Goal: Task Accomplishment & Management: Manage account settings

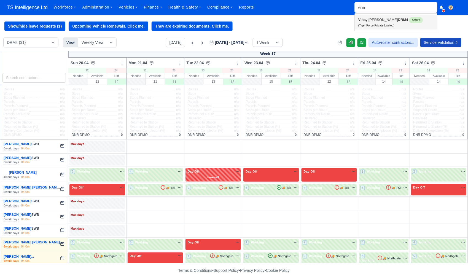
click at [364, 23] on link "Vina y Kumar DRM4 Active (Tiger Force Private Limited)" at bounding box center [396, 22] width 82 height 15
type input "[PERSON_NAME]"
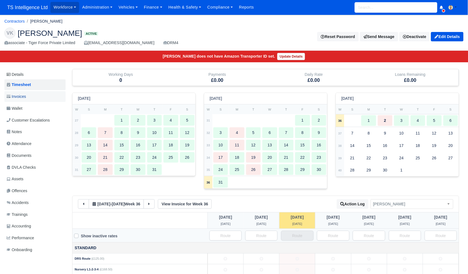
click at [36, 96] on link "Invoices" at bounding box center [34, 96] width 61 height 11
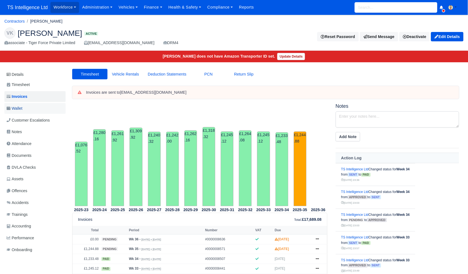
click at [30, 110] on link "Wallet" at bounding box center [34, 108] width 61 height 11
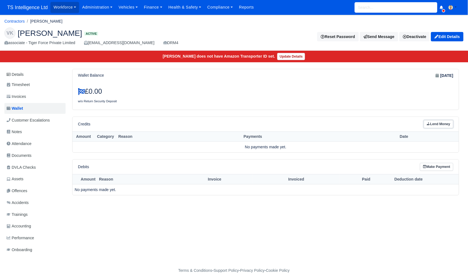
click at [432, 125] on link "Lend Money" at bounding box center [438, 124] width 29 height 8
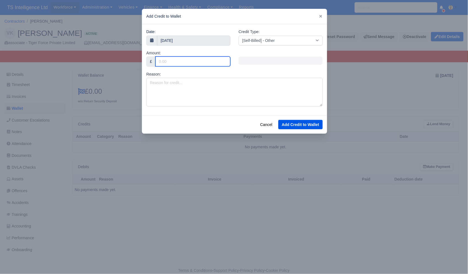
click at [181, 59] on input "Amount:" at bounding box center [192, 61] width 75 height 10
type input "26"
type input "264."
type input "264.03"
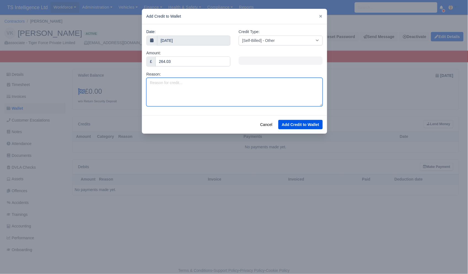
click at [169, 85] on textarea "Reason:" at bounding box center [234, 92] width 176 height 29
paste textarea "Claim EU202592420"
type textarea "Claim EU202592420"
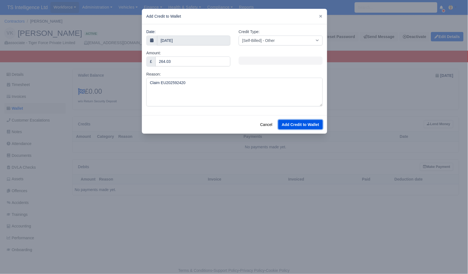
click at [297, 126] on button "Add Credit to Wallet" at bounding box center [300, 124] width 44 height 9
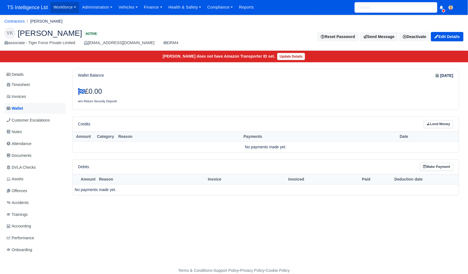
click at [13, 107] on span "Wallet" at bounding box center [15, 108] width 17 height 6
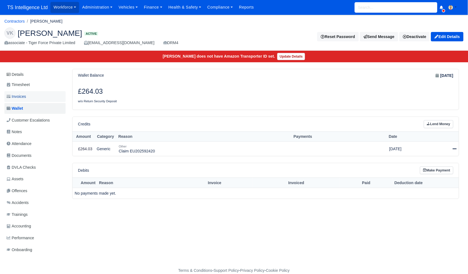
click at [26, 97] on span "Invoices" at bounding box center [16, 96] width 19 height 6
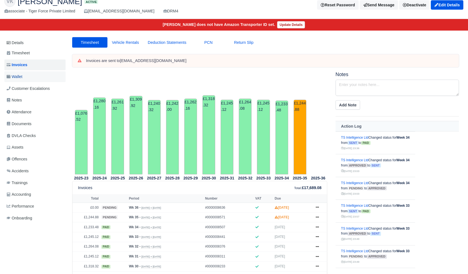
scroll to position [2, 0]
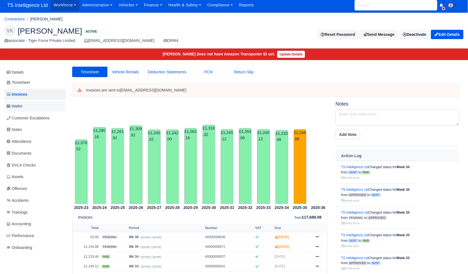
click at [30, 104] on link "Wallet" at bounding box center [34, 106] width 61 height 11
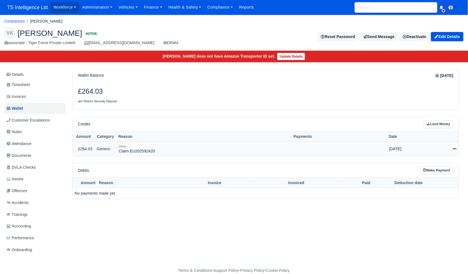
click at [451, 147] on div at bounding box center [441, 149] width 32 height 6
click at [436, 171] on link "Schedule" at bounding box center [431, 174] width 49 height 9
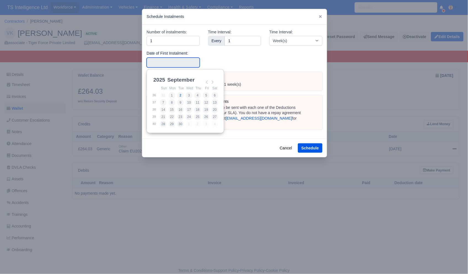
click at [170, 62] on input "Use the arrow keys to pick a date" at bounding box center [173, 63] width 53 height 10
type input "2025-08-30"
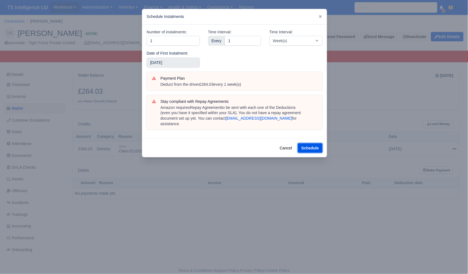
click at [305, 143] on button "Schedule" at bounding box center [310, 147] width 25 height 9
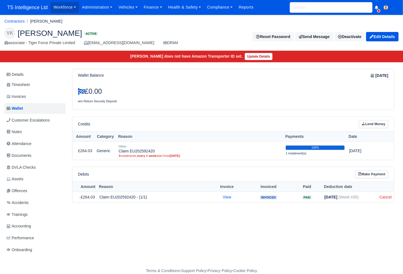
click at [318, 10] on input "search" at bounding box center [331, 7] width 83 height 10
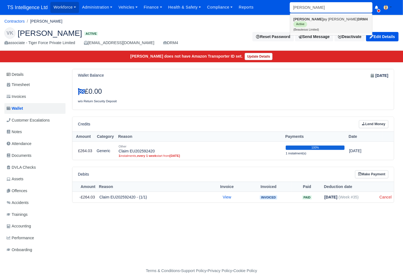
click at [309, 28] on small "(Beauteous Limited)" at bounding box center [307, 29] width 26 height 3
type input "[PERSON_NAME]"
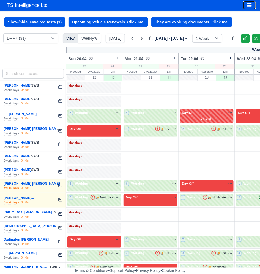
click at [248, 3] on icon "Toggle navigation" at bounding box center [249, 5] width 5 height 5
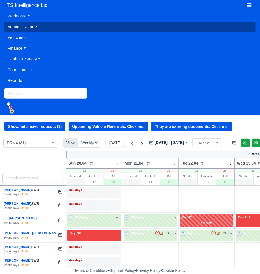
click at [31, 26] on link "Administration" at bounding box center [129, 26] width 251 height 11
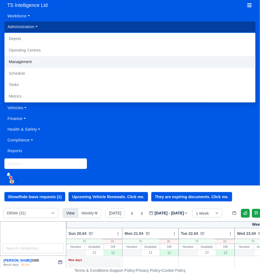
click at [25, 60] on link "Management" at bounding box center [130, 62] width 251 height 12
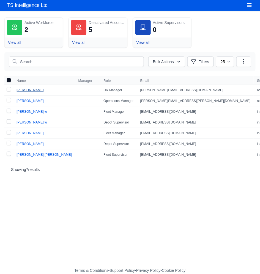
click at [26, 91] on link "[PERSON_NAME]" at bounding box center [30, 90] width 27 height 4
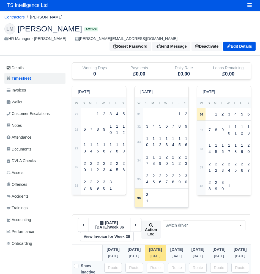
scroll to position [178, 0]
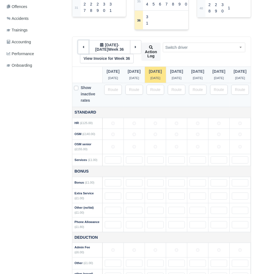
click at [83, 40] on button at bounding box center [83, 47] width 11 height 14
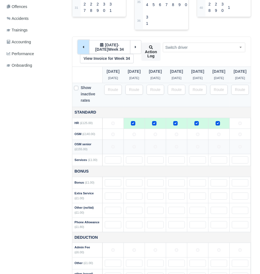
scroll to position [197, 0]
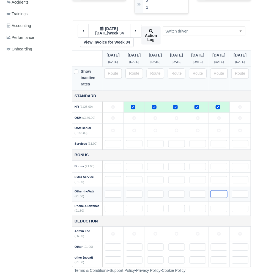
click at [214, 191] on input "text" at bounding box center [219, 194] width 17 height 7
type input "65"
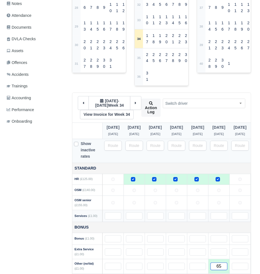
scroll to position [116, 0]
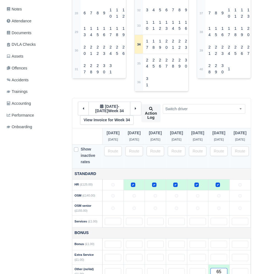
type input "65"
click at [117, 115] on link "View Invoice for Week 34" at bounding box center [107, 119] width 54 height 9
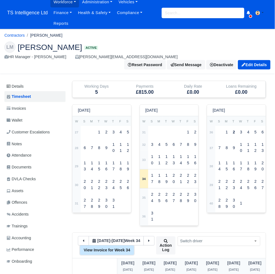
scroll to position [0, 0]
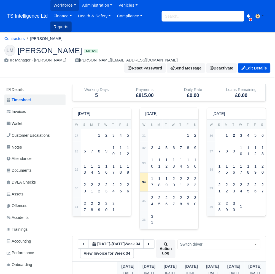
click at [66, 25] on link "Reports" at bounding box center [60, 26] width 21 height 11
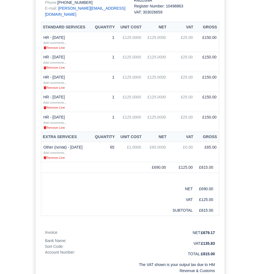
scroll to position [210, 0]
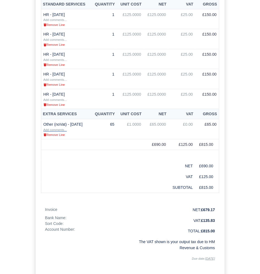
click at [55, 131] on small "Add comments..." at bounding box center [55, 129] width 23 height 3
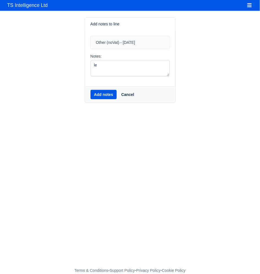
type textarea "l"
type textarea "post office"
click at [103, 94] on button "Add notes" at bounding box center [104, 94] width 26 height 9
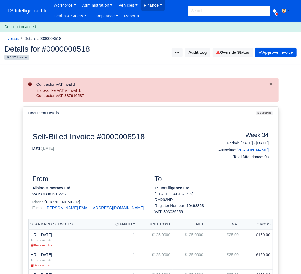
click at [192, 11] on input "search" at bounding box center [229, 11] width 83 height 10
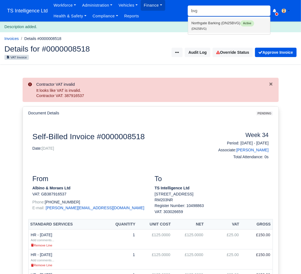
click at [198, 21] on link "Northgate Barking (DN25BVG) Active (DN25BVG)" at bounding box center [229, 25] width 82 height 15
type input "DN25BVG"
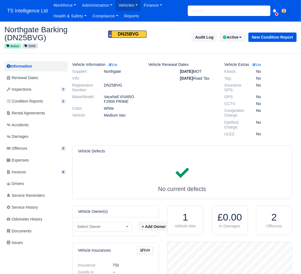
scroll to position [55, 124]
drag, startPoint x: 104, startPoint y: 97, endPoint x: 130, endPoint y: 100, distance: 26.1
click at [130, 101] on dd "Vauxhall VIVARO F2900 PRIME" at bounding box center [122, 98] width 44 height 9
copy dd "Vauxhall VIVARO F2900 PRIME"
drag, startPoint x: 161, startPoint y: 91, endPoint x: 142, endPoint y: 96, distance: 19.2
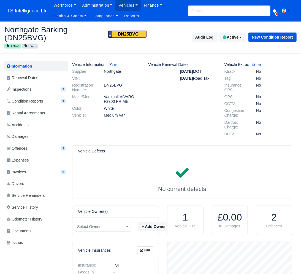
click at [161, 91] on div "Vehicle Renewal Dates Apr 1, 2028 MOT May 1, 2026 Road Tax" at bounding box center [182, 100] width 76 height 76
click at [116, 97] on dd "Vauxhall VIVARO F2900 PRIME" at bounding box center [122, 98] width 44 height 9
click at [115, 97] on dd "Vauxhall VIVARO F2900 PRIME" at bounding box center [122, 98] width 44 height 9
copy dl "Vauxhall VIVARO F2900 PRIME"
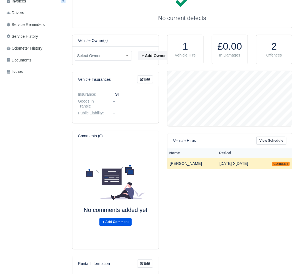
scroll to position [218, 0]
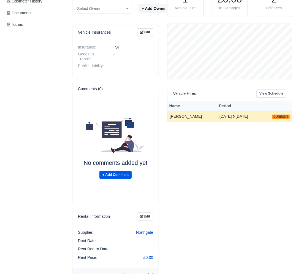
drag, startPoint x: 171, startPoint y: 128, endPoint x: 203, endPoint y: 130, distance: 32.0
click at [203, 122] on td "[PERSON_NAME]" at bounding box center [192, 116] width 50 height 11
copy td "[PERSON_NAME]"
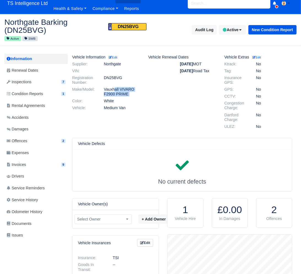
scroll to position [0, 0]
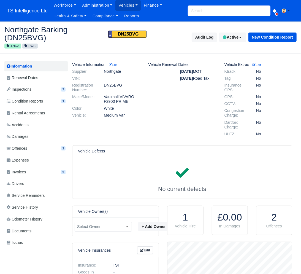
click at [207, 11] on input "search" at bounding box center [229, 11] width 83 height 10
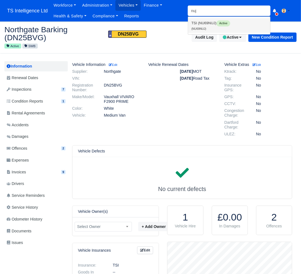
click at [207, 24] on link "TSI (NU69NUJ) Active (NU69NUJ)" at bounding box center [229, 25] width 82 height 15
type input "NU69NUJ"
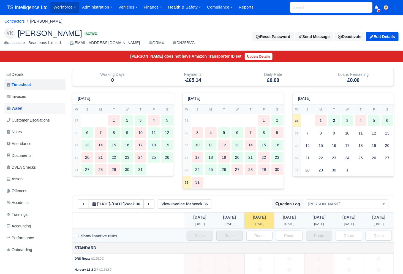
click at [17, 108] on span "Wallet" at bounding box center [15, 108] width 16 height 6
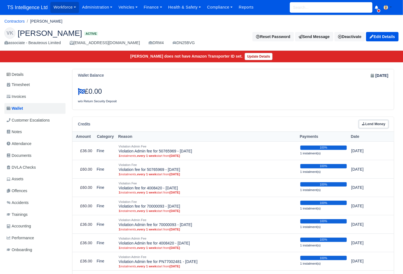
click at [381, 123] on link "Lend Money" at bounding box center [373, 124] width 29 height 8
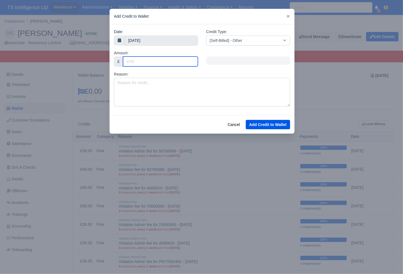
click at [136, 61] on input "Amount:" at bounding box center [160, 61] width 75 height 10
type input "300"
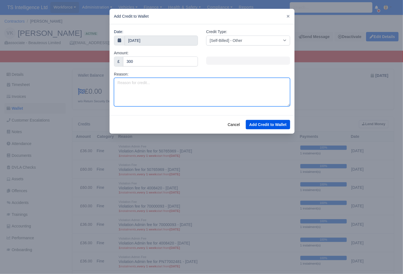
click at [131, 86] on textarea "Reason:" at bounding box center [202, 92] width 176 height 29
type textarea "Estimate 200 DN25BVG"
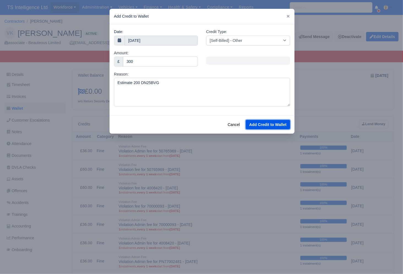
click at [258, 124] on button "Add Credit to Wallet" at bounding box center [268, 124] width 44 height 9
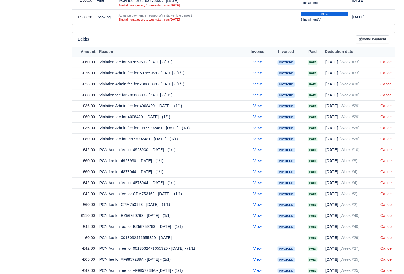
scroll to position [337, 0]
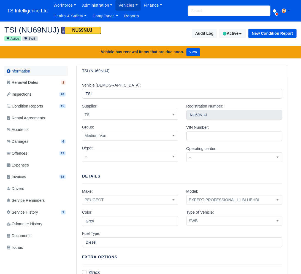
click at [38, 72] on link "Information" at bounding box center [35, 71] width 63 height 10
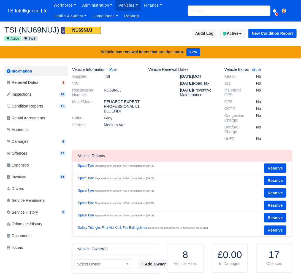
scroll to position [55, 124]
click at [192, 10] on input "search" at bounding box center [229, 11] width 83 height 10
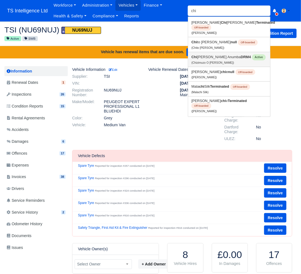
click at [206, 61] on small "(Chizimuzo O [PERSON_NAME])" at bounding box center [212, 62] width 43 height 3
type input "Chizimuzo O [PERSON_NAME]"
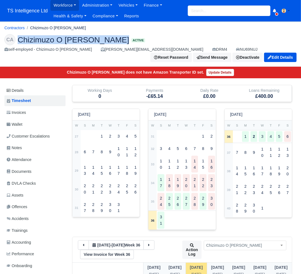
drag, startPoint x: 19, startPoint y: 40, endPoint x: 115, endPoint y: 41, distance: 96.1
click at [115, 41] on span "Chizimuzo O [PERSON_NAME]" at bounding box center [74, 40] width 112 height 8
copy span "Chizimuzo O [PERSON_NAME]"
click at [31, 121] on link "Wallet" at bounding box center [34, 124] width 61 height 11
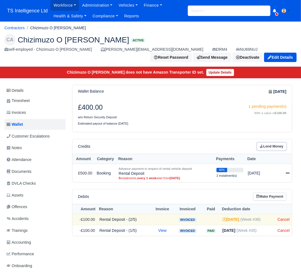
click at [277, 147] on link "Lend Money" at bounding box center [271, 146] width 29 height 8
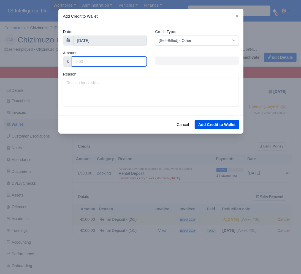
click at [98, 64] on input "Amount:" at bounding box center [109, 61] width 75 height 10
type input "300"
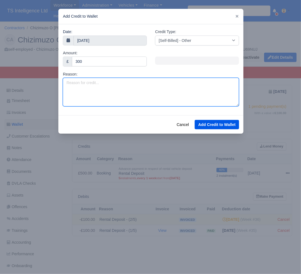
click at [80, 87] on textarea "Reason:" at bounding box center [151, 92] width 176 height 29
type textarea "Estimate 201 NU69NUJ"
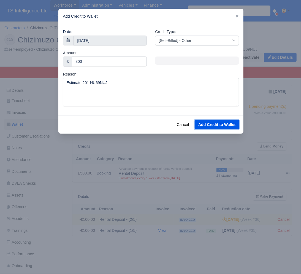
click at [222, 125] on button "Add Credit to Wallet" at bounding box center [217, 124] width 44 height 9
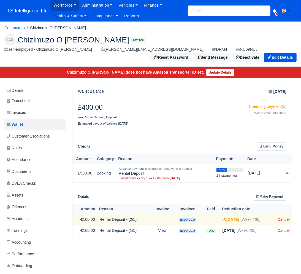
click at [201, 10] on input "search" at bounding box center [229, 11] width 83 height 10
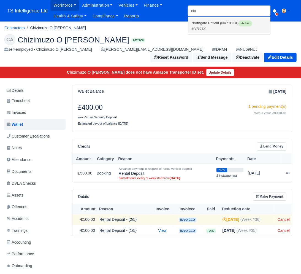
click at [208, 25] on link "Northgate Enfield (NV71CTX) Active (NV71CTX)" at bounding box center [229, 25] width 82 height 15
type input "NV71CTX"
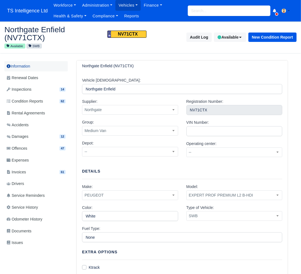
click at [27, 66] on link "Information" at bounding box center [35, 66] width 63 height 10
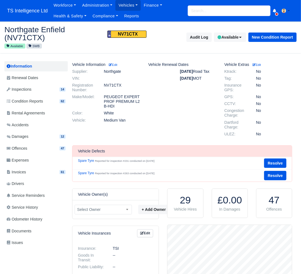
click at [196, 11] on input "search" at bounding box center [229, 11] width 83 height 10
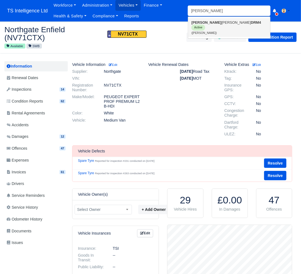
click at [204, 31] on small "(Abel Ionatan Luca)" at bounding box center [203, 32] width 25 height 3
type input "[PERSON_NAME]"
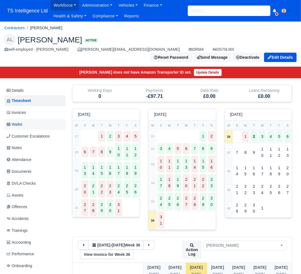
click at [26, 124] on link "Wallet" at bounding box center [34, 124] width 61 height 11
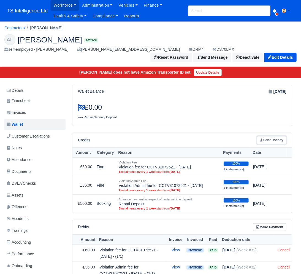
click at [266, 141] on link "Lend Money" at bounding box center [271, 140] width 29 height 8
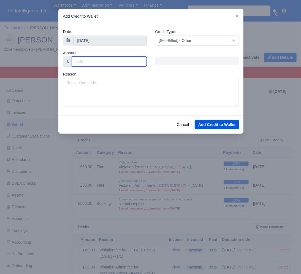
click at [88, 62] on input "Amount:" at bounding box center [109, 61] width 75 height 10
type input "600"
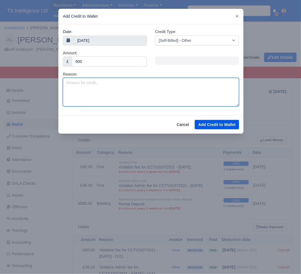
click at [80, 80] on textarea "Reason:" at bounding box center [151, 92] width 176 height 29
type textarea "Estimate 202 NV71CTX"
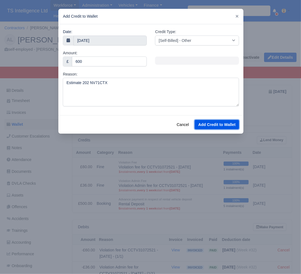
click at [229, 128] on button "Add Credit to Wallet" at bounding box center [217, 124] width 44 height 9
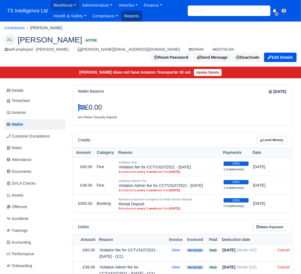
click at [128, 17] on link "Reports" at bounding box center [131, 16] width 21 height 11
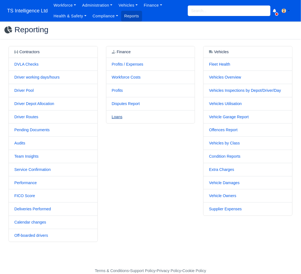
click at [117, 117] on link "Loans" at bounding box center [117, 117] width 11 height 4
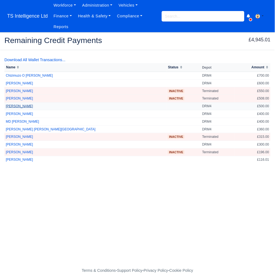
click at [13, 106] on link "[PERSON_NAME]" at bounding box center [19, 106] width 27 height 4
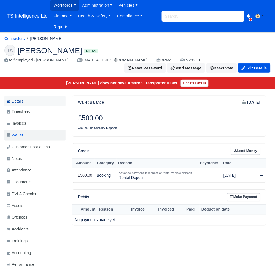
click at [25, 103] on link "Details" at bounding box center [34, 101] width 61 height 10
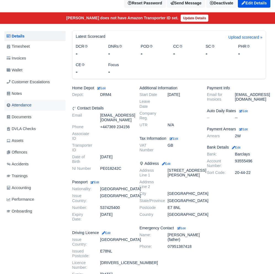
scroll to position [61, 0]
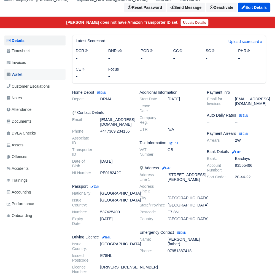
click at [25, 75] on link "Wallet" at bounding box center [34, 74] width 61 height 11
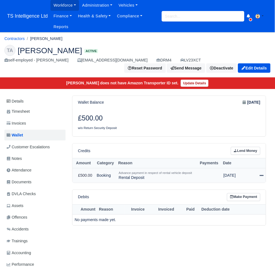
click at [260, 176] on icon at bounding box center [262, 176] width 4 height 4
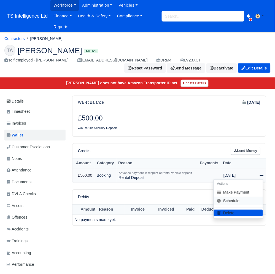
click at [235, 204] on link "Schedule" at bounding box center [238, 200] width 49 height 9
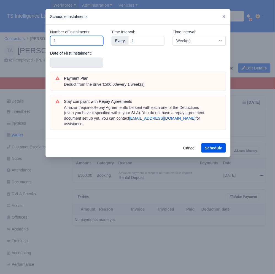
click at [70, 42] on input "1" at bounding box center [76, 41] width 53 height 10
type input "5"
click at [65, 57] on div "Date of First Instalment:" at bounding box center [76, 59] width 53 height 18
click at [65, 62] on input "text" at bounding box center [76, 63] width 53 height 10
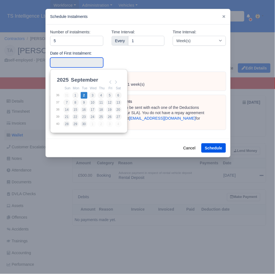
type input "2025-09-02"
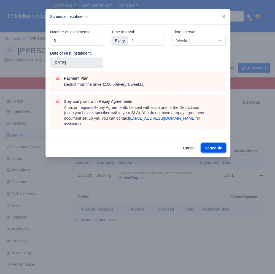
click at [219, 143] on button "Schedule" at bounding box center [213, 147] width 25 height 9
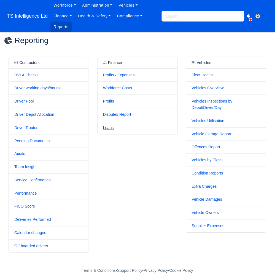
click at [112, 128] on link "Loans" at bounding box center [108, 127] width 11 height 4
